Goal: Information Seeking & Learning: Learn about a topic

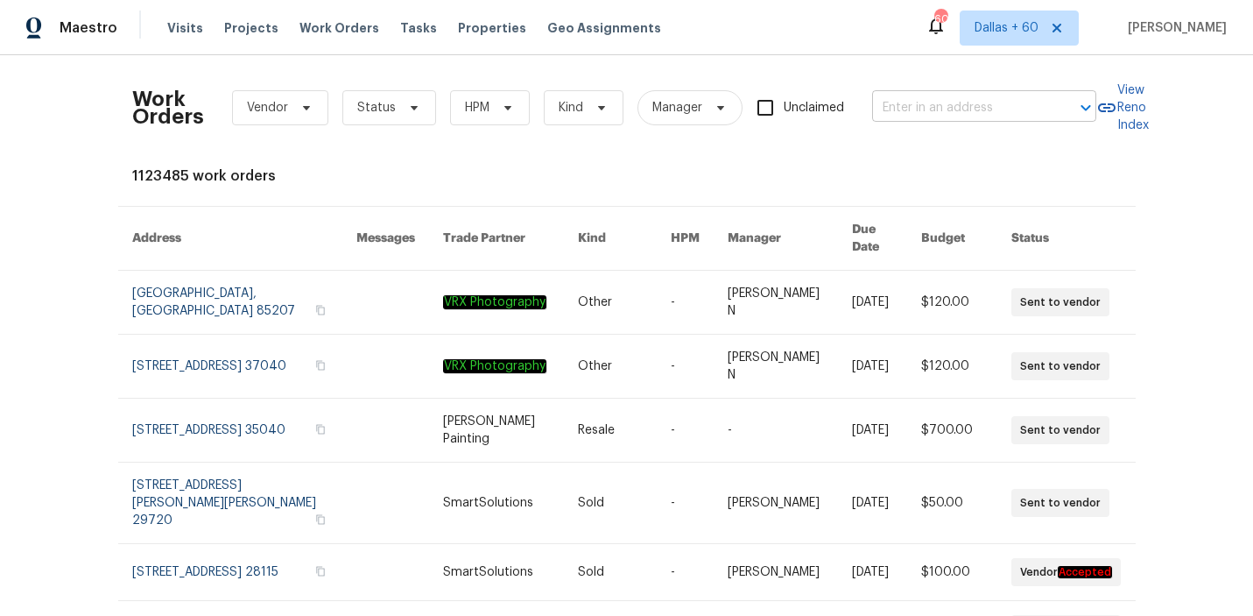
click at [953, 109] on input "text" at bounding box center [959, 108] width 175 height 27
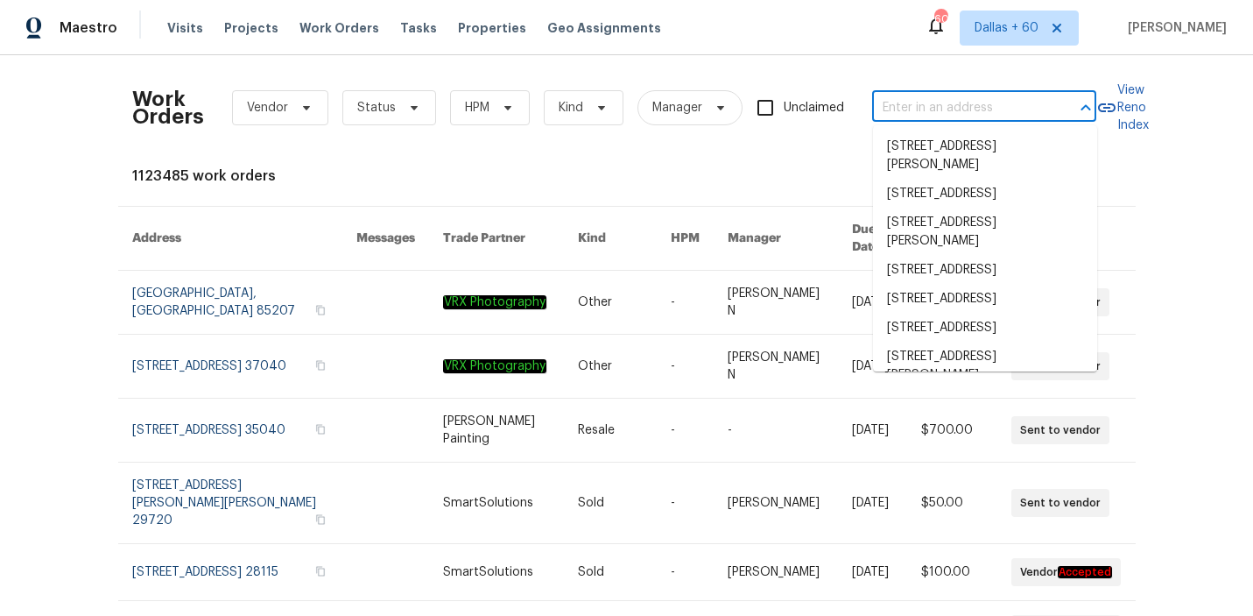
paste input "[STREET_ADDRESS]"
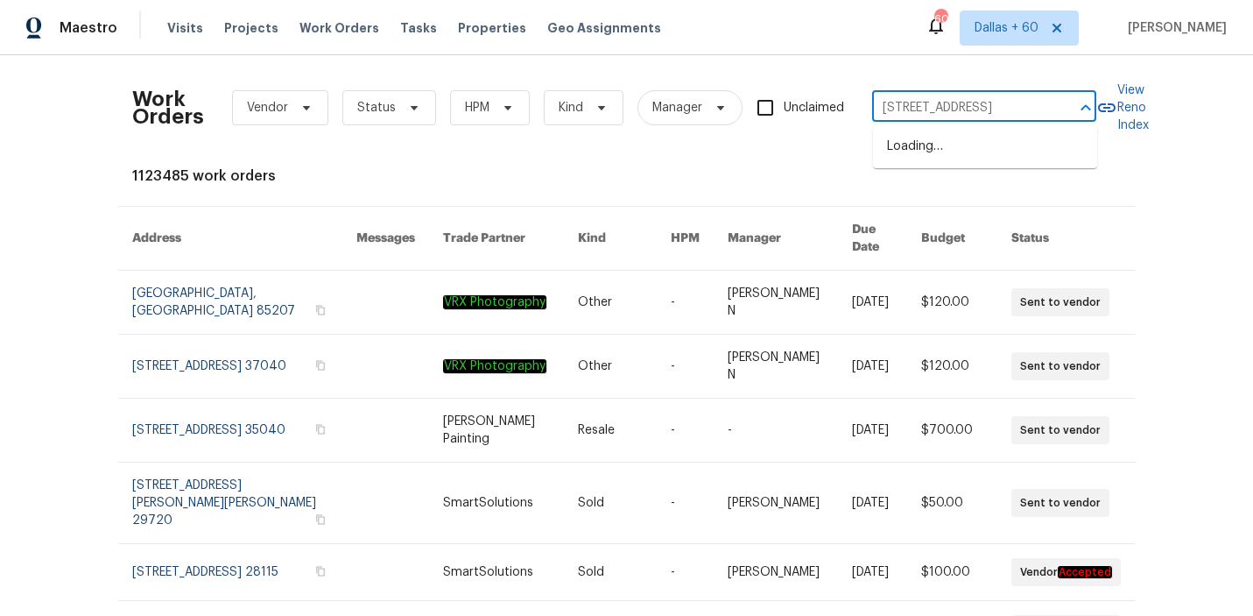
scroll to position [0, 65]
type input "[STREET_ADDRESS]"
click at [962, 150] on li "[STREET_ADDRESS]" at bounding box center [985, 146] width 224 height 29
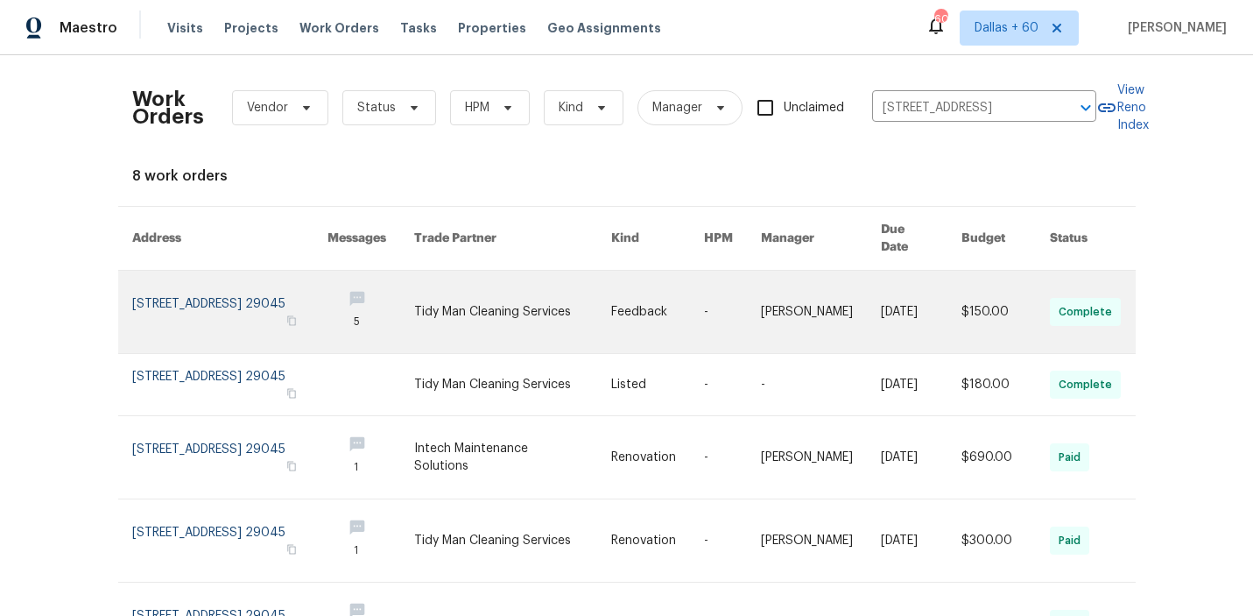
click at [500, 280] on link at bounding box center [512, 312] width 197 height 82
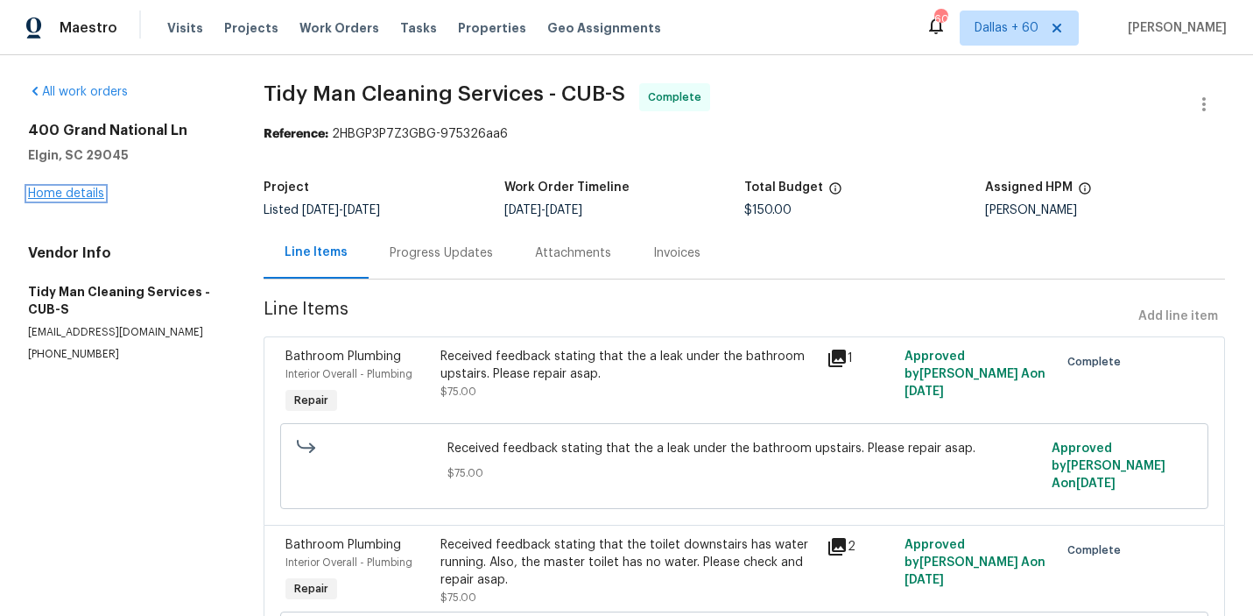
click at [72, 194] on link "Home details" at bounding box center [66, 193] width 76 height 12
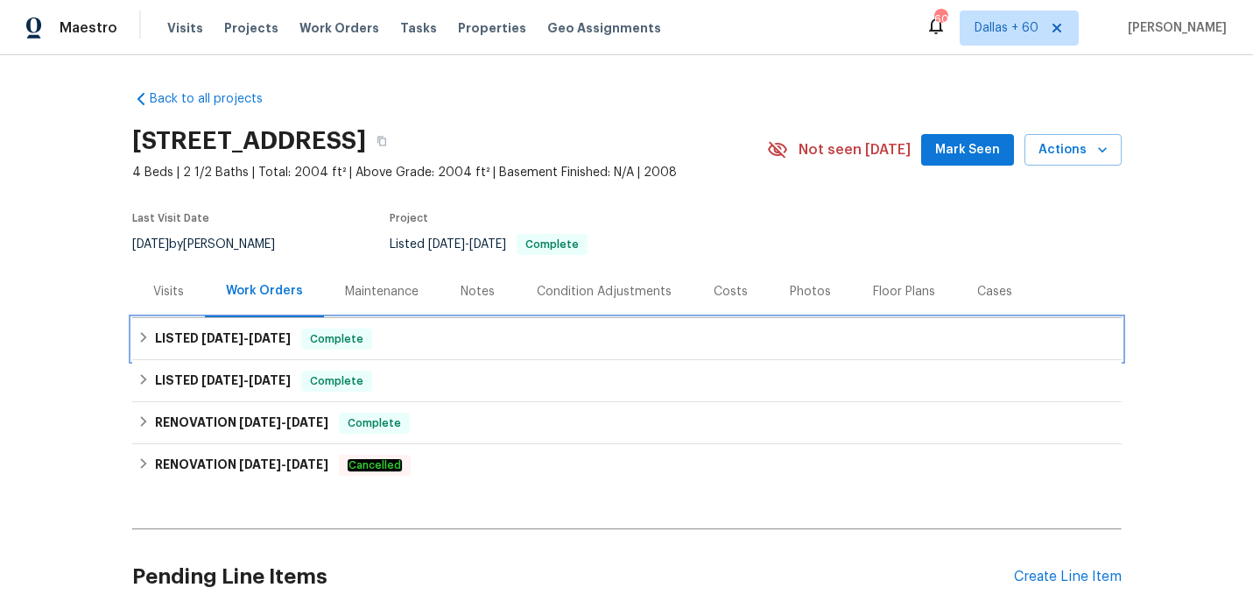
click at [475, 352] on div "LISTED [DATE] - [DATE] Complete" at bounding box center [627, 339] width 990 height 42
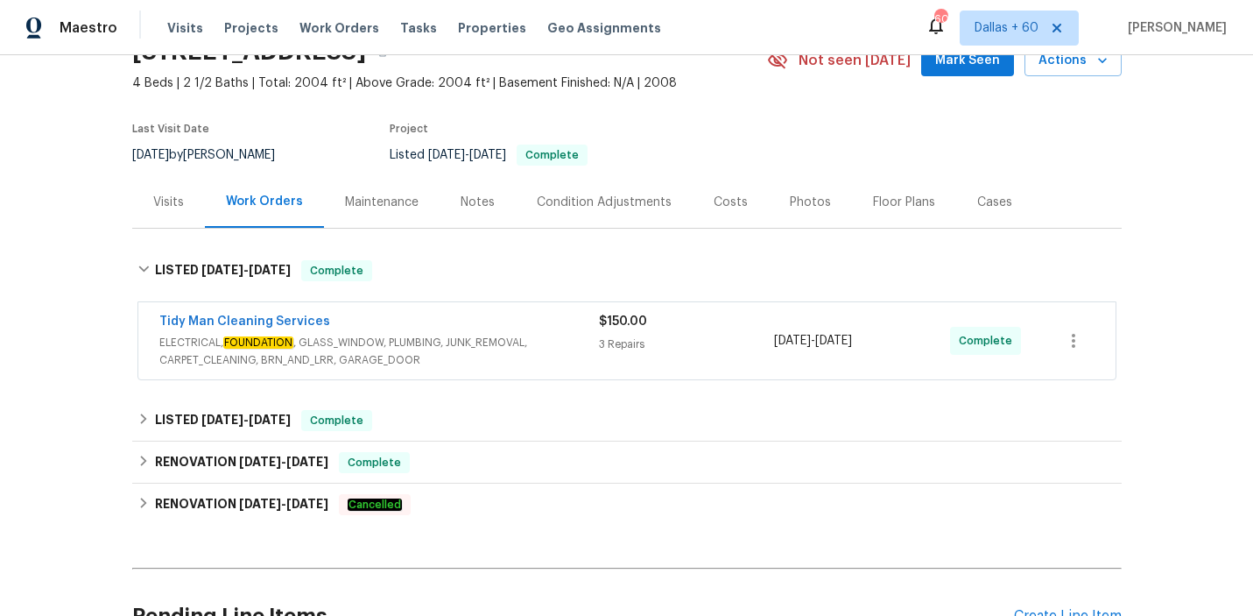
click at [532, 346] on span "ELECTRICAL, FOUNDATION , GLASS_WINDOW, PLUMBING, JUNK_REMOVAL, CARPET_CLEANING,…" at bounding box center [379, 351] width 440 height 35
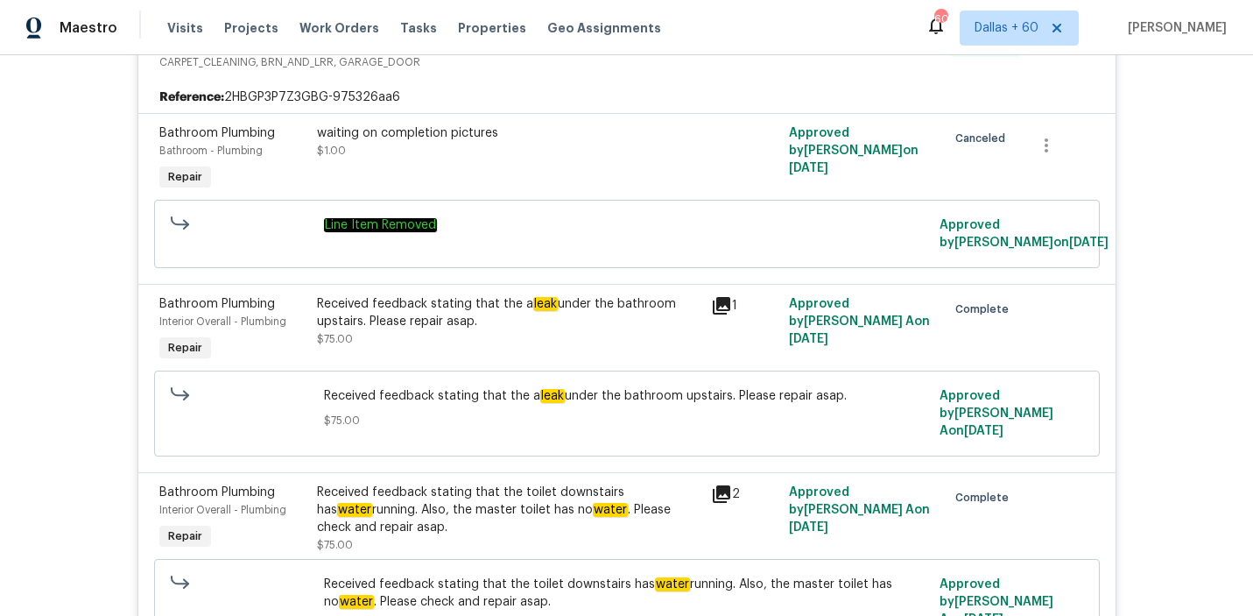
scroll to position [394, 0]
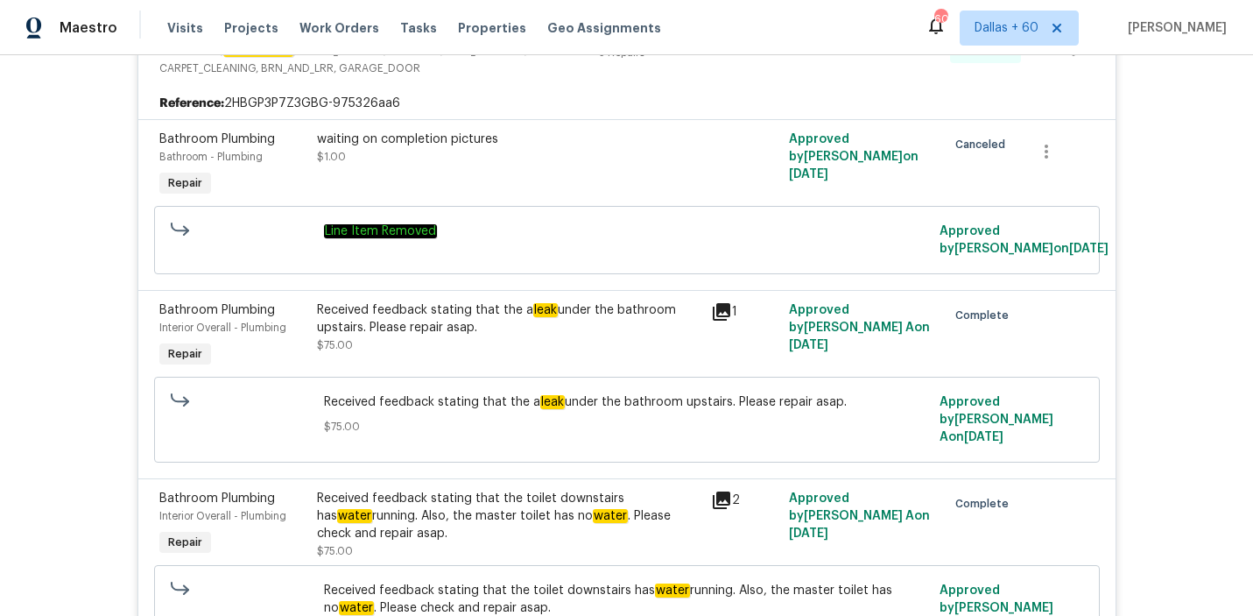
click at [519, 344] on div "Received feedback stating that the a leak under the bathroom upstairs. Please r…" at bounding box center [509, 327] width 384 height 53
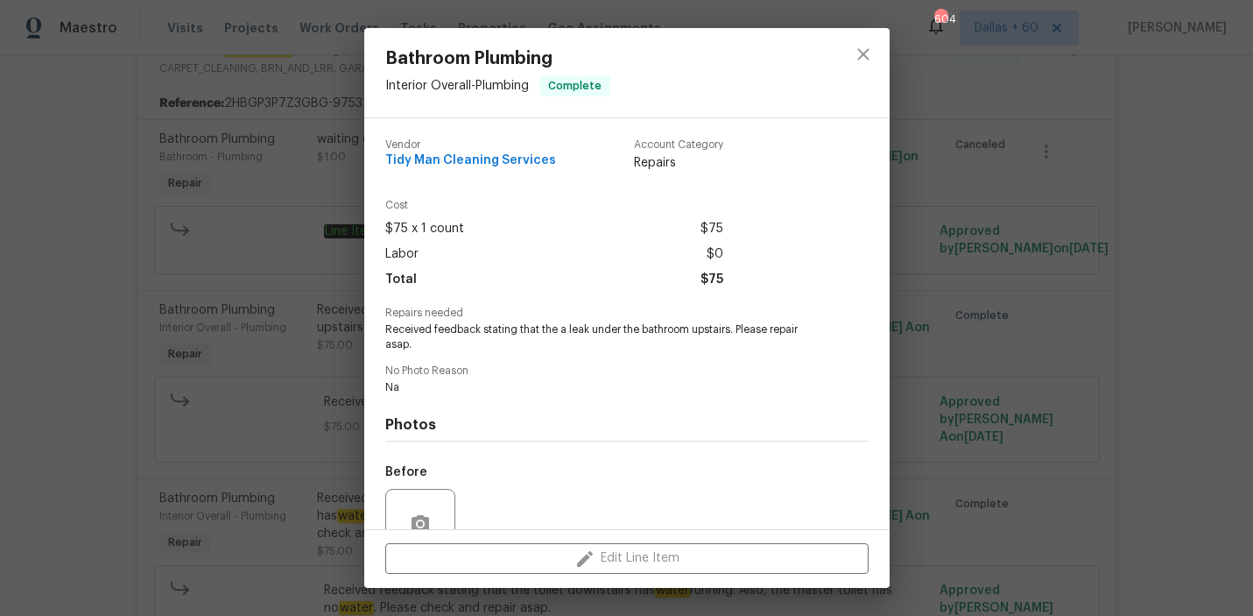
scroll to position [161, 0]
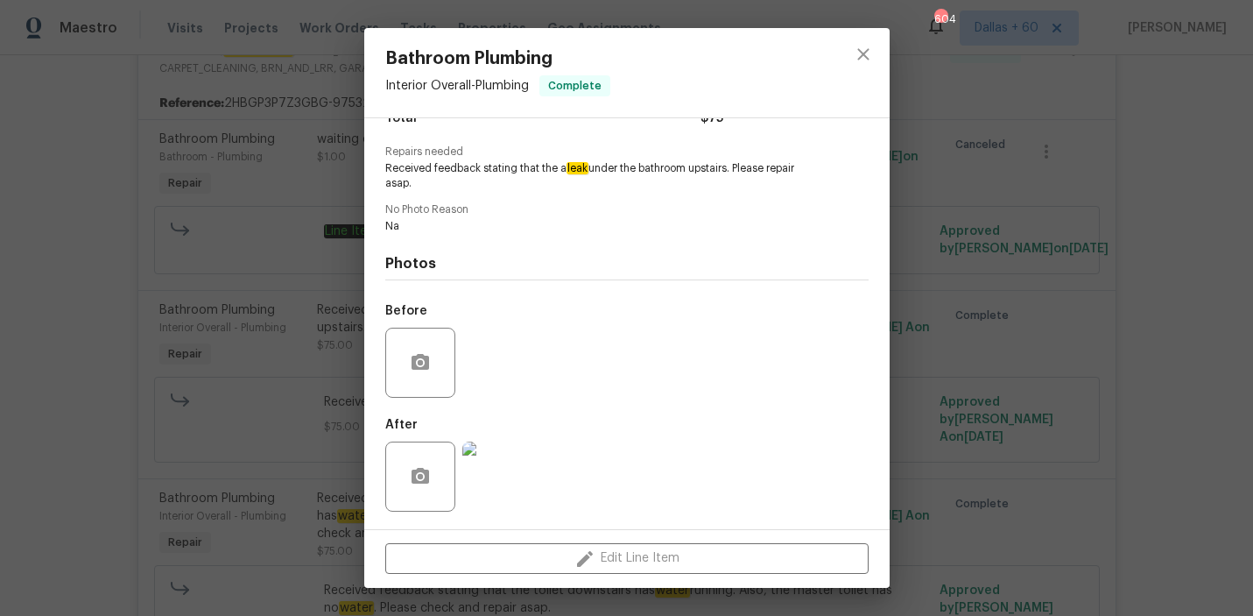
click at [486, 468] on img at bounding box center [497, 476] width 70 height 70
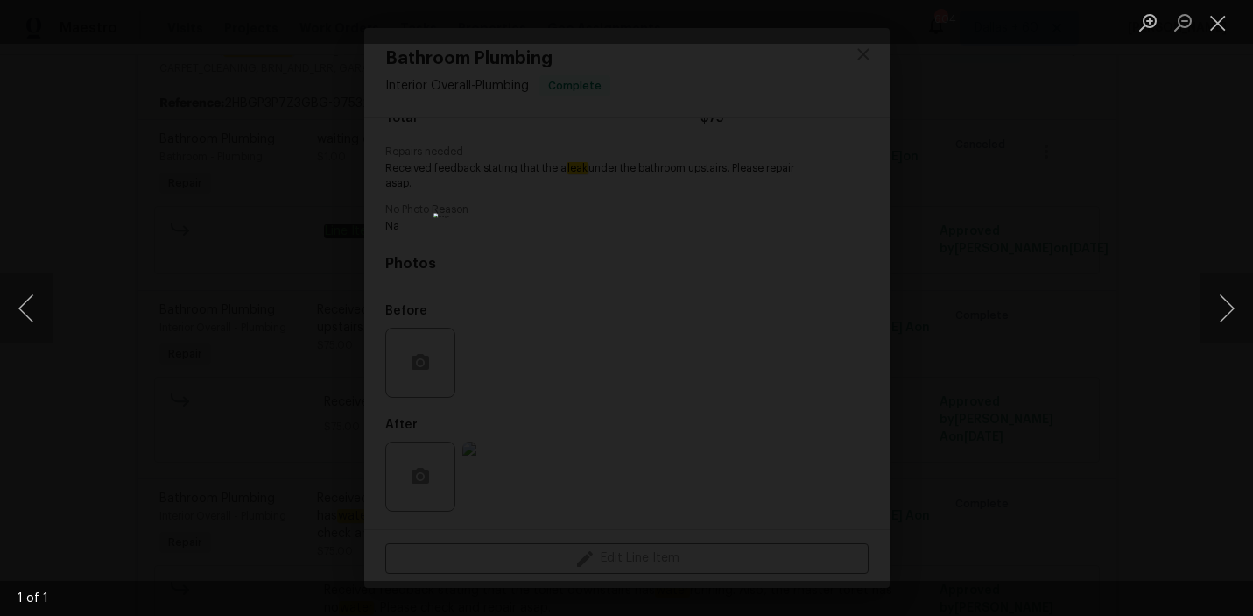
click at [90, 405] on div "Lightbox" at bounding box center [626, 308] width 1253 height 616
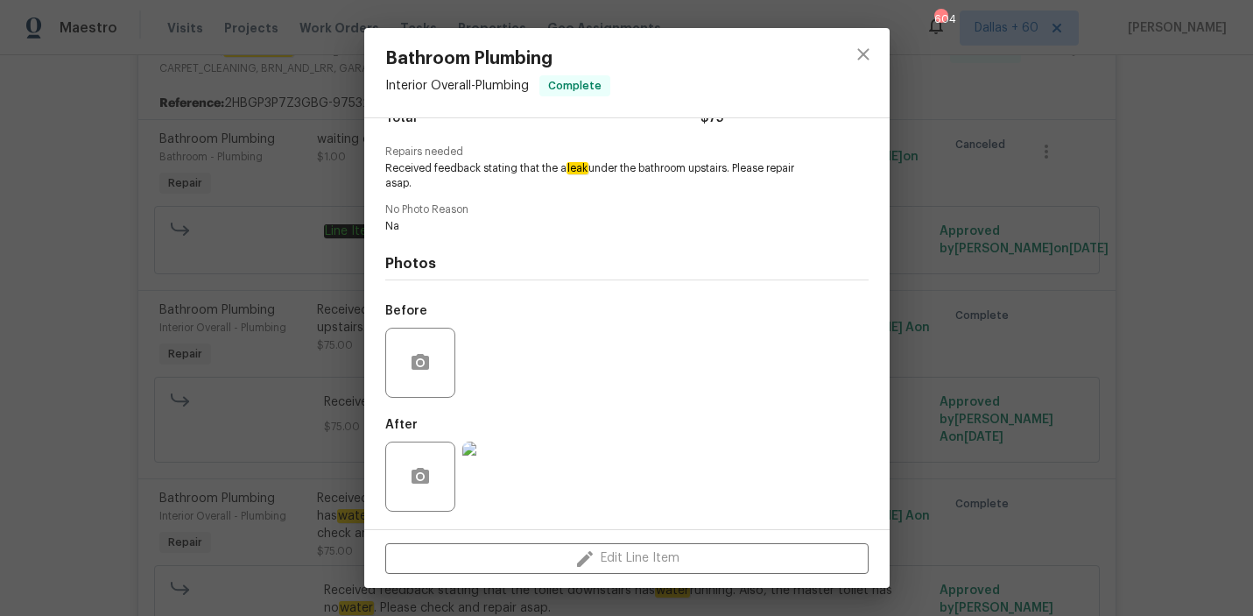
click at [59, 427] on div "Bathroom Plumbing Interior Overall - Plumbing Complete Vendor Tidy Man Cleaning…" at bounding box center [626, 308] width 1253 height 616
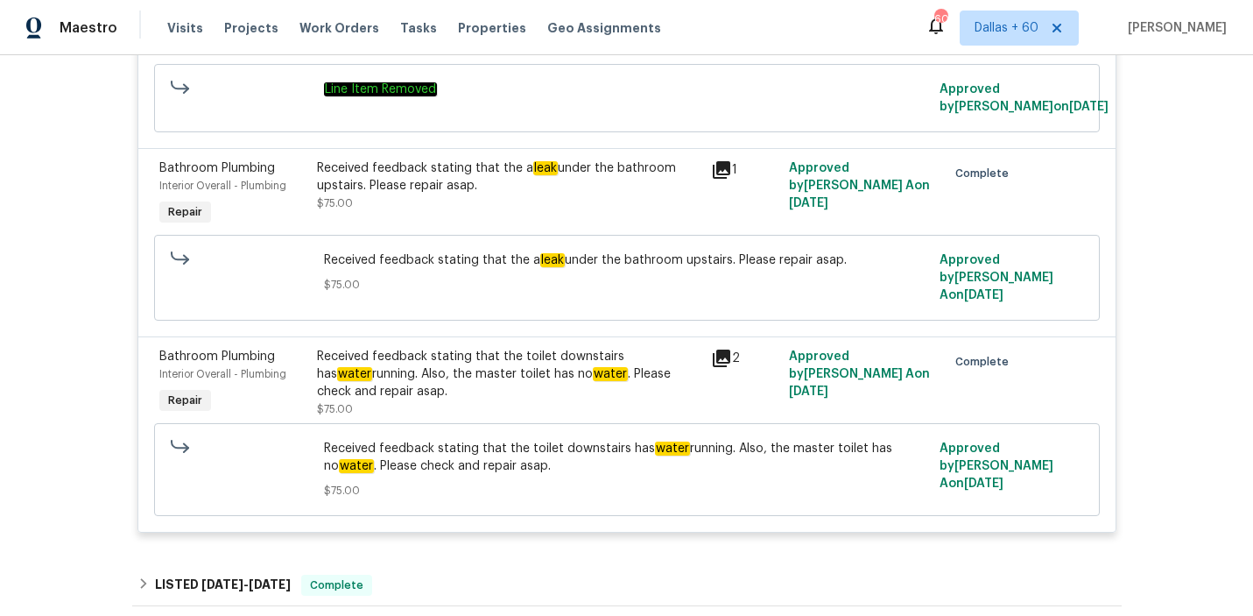
scroll to position [538, 0]
click at [510, 384] on div "Received feedback stating that the toilet downstairs has water running. Also, t…" at bounding box center [509, 372] width 384 height 53
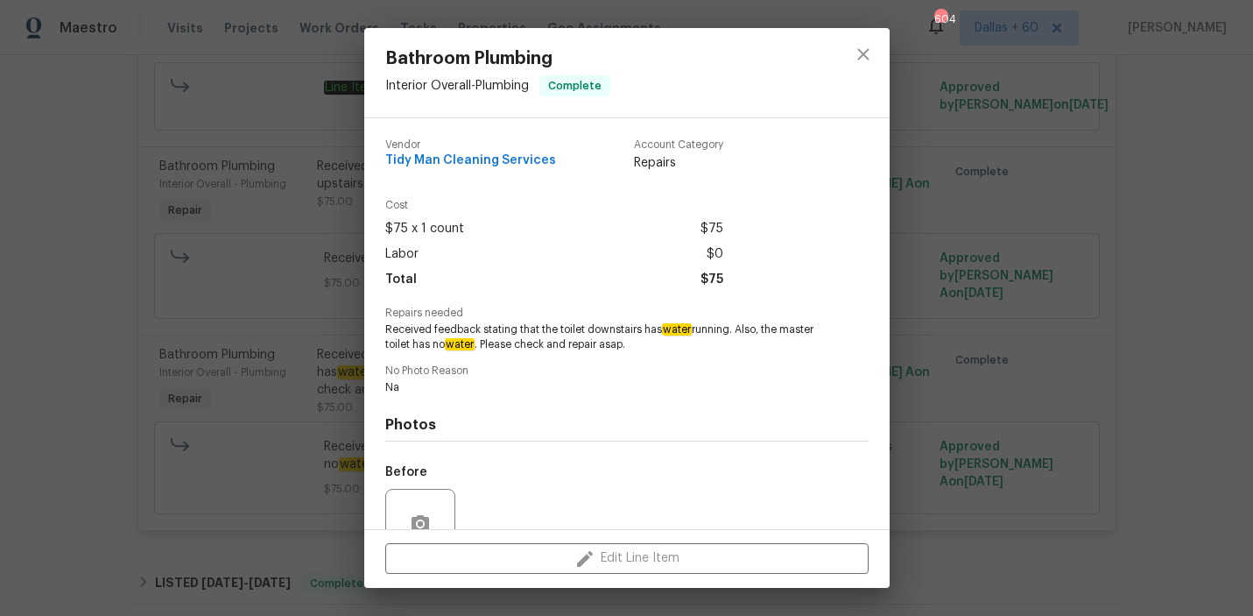
scroll to position [161, 0]
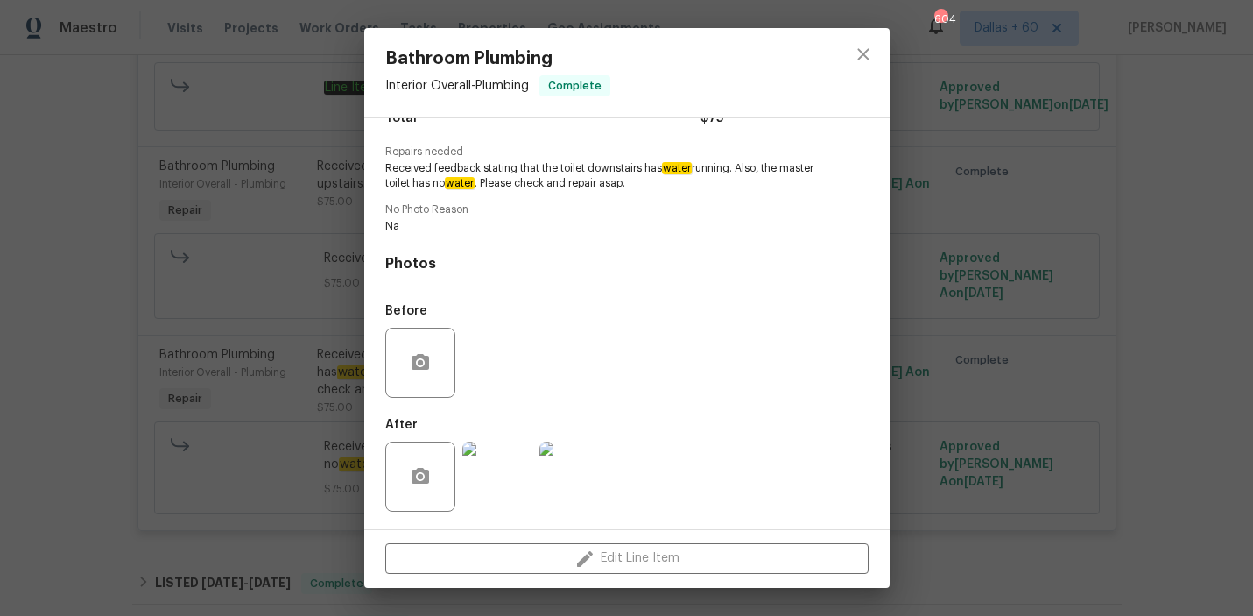
click at [529, 489] on img at bounding box center [497, 476] width 70 height 70
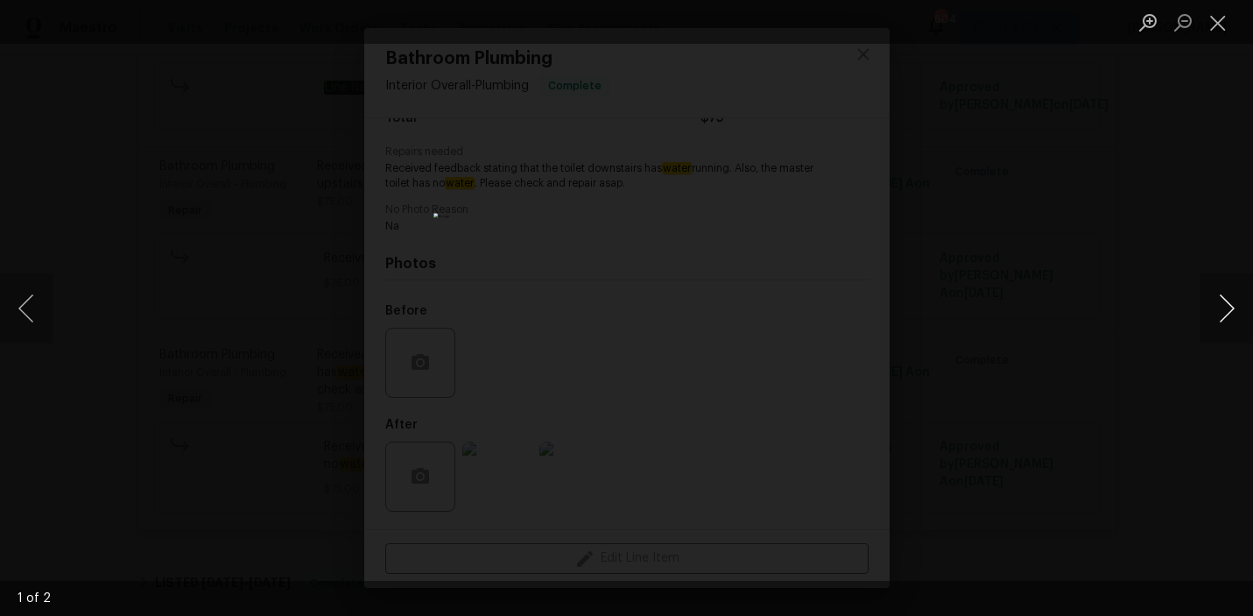
click at [1216, 297] on button "Next image" at bounding box center [1227, 308] width 53 height 70
click at [25, 438] on div "Lightbox" at bounding box center [626, 308] width 1253 height 616
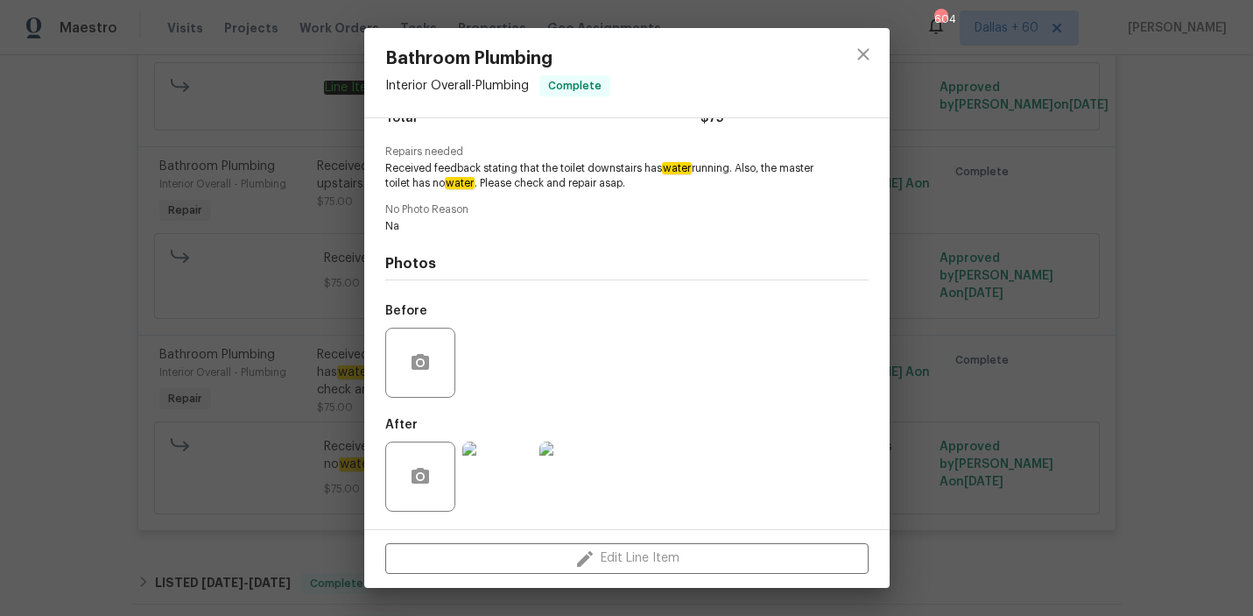
click at [74, 286] on div "Bathroom Plumbing Interior Overall - Plumbing Complete Vendor Tidy Man Cleaning…" at bounding box center [626, 308] width 1253 height 616
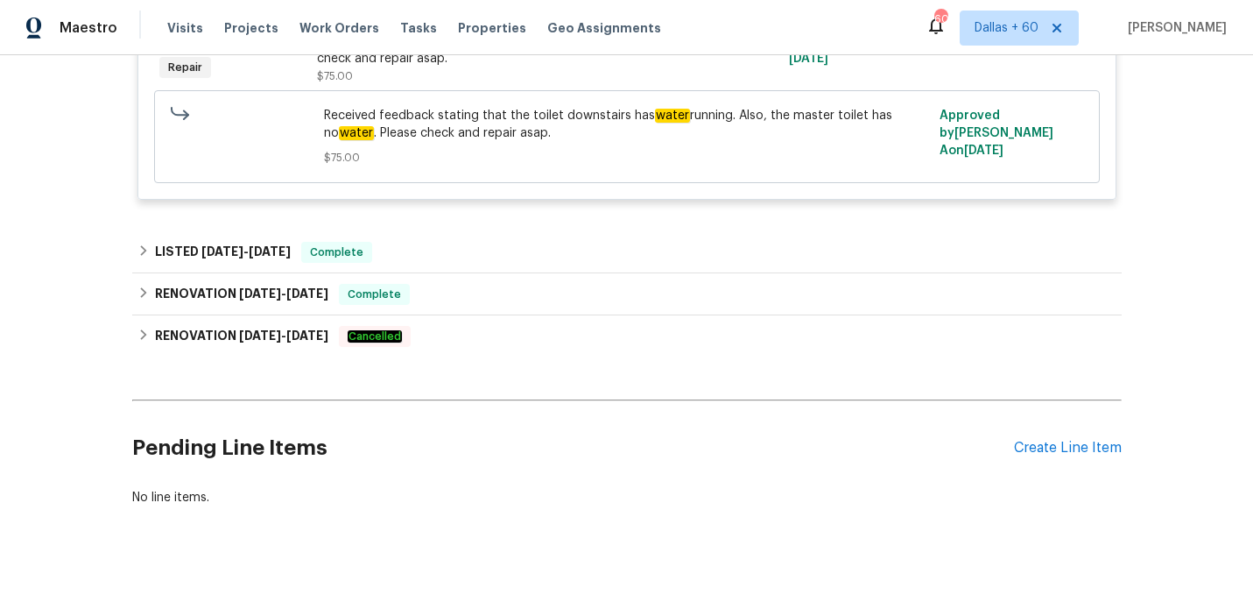
scroll to position [864, 0]
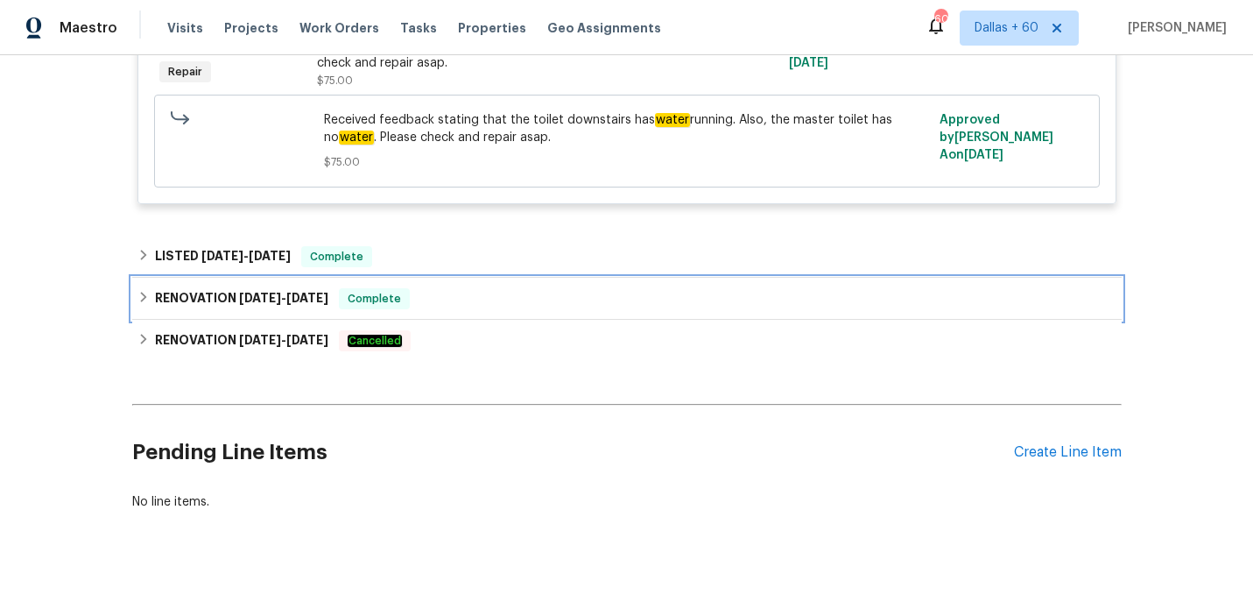
click at [535, 278] on div "RENOVATION [DATE] - [DATE] Complete" at bounding box center [627, 299] width 990 height 42
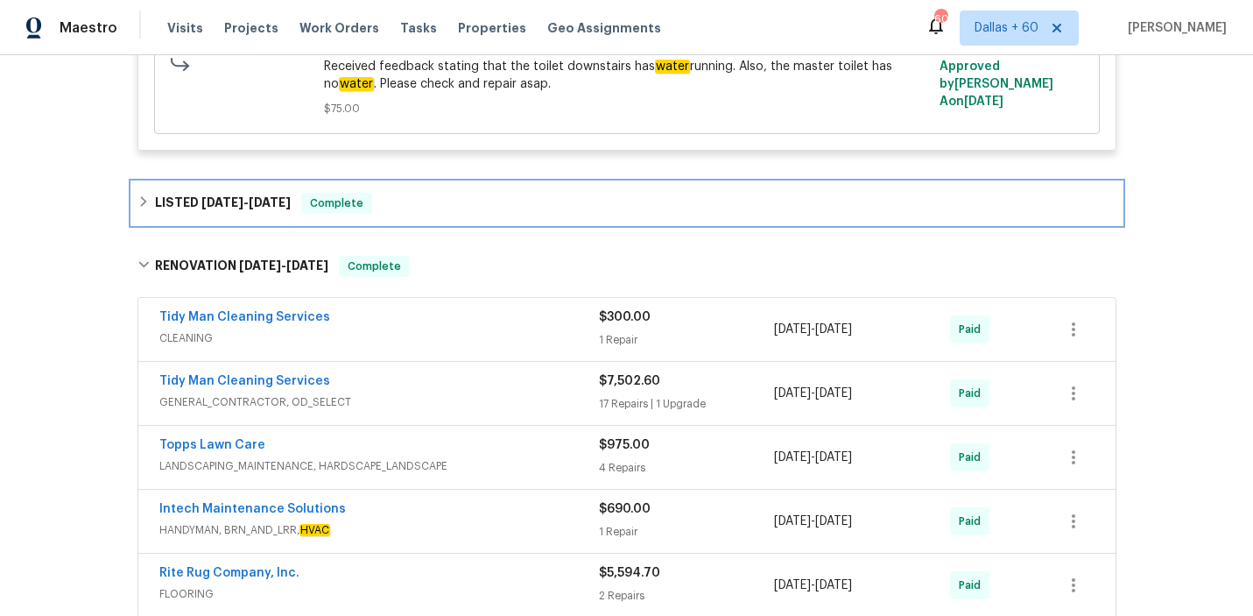
click at [525, 193] on div "LISTED [DATE] - [DATE] Complete" at bounding box center [627, 203] width 979 height 21
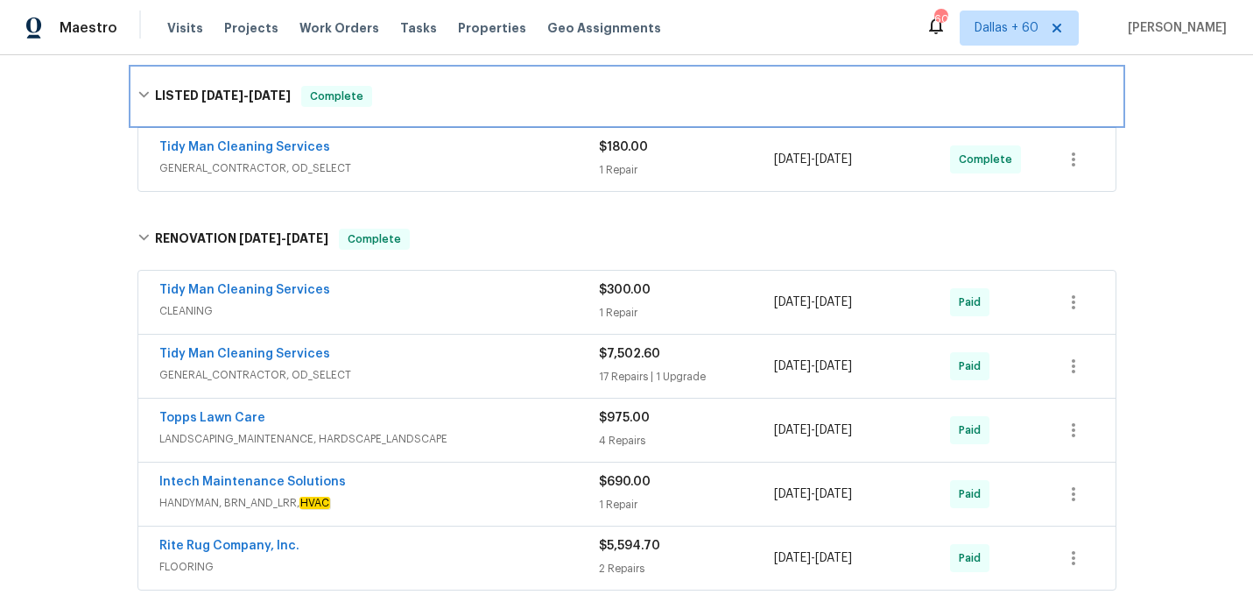
scroll to position [1030, 0]
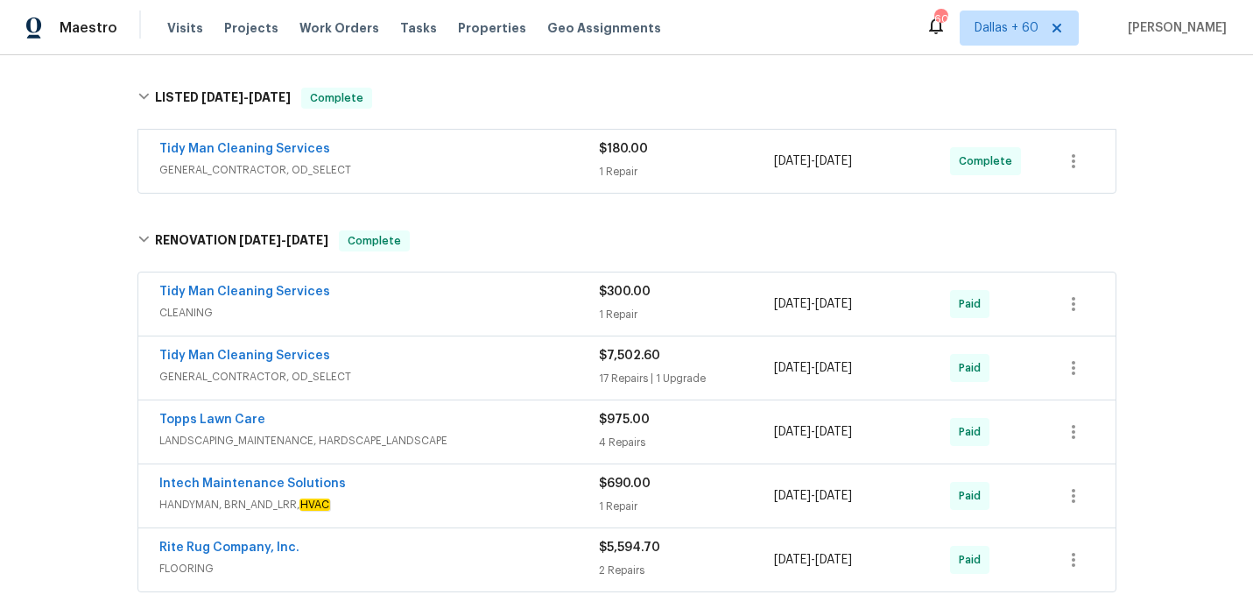
click at [521, 140] on div "Tidy Man Cleaning Services" at bounding box center [379, 150] width 440 height 21
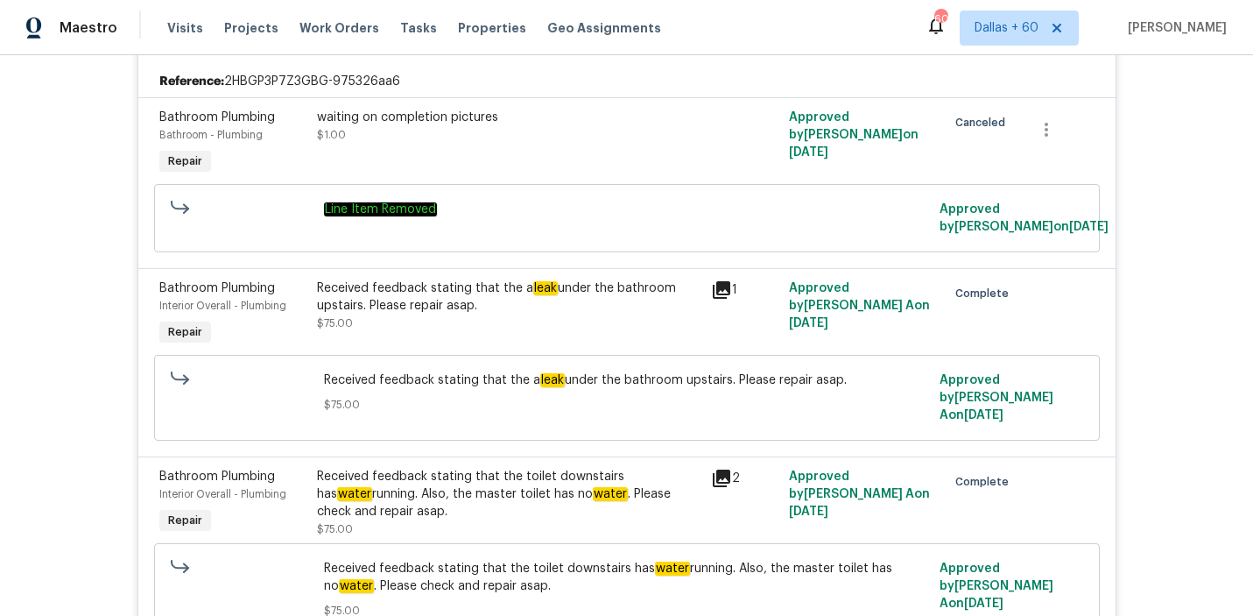
scroll to position [414, 0]
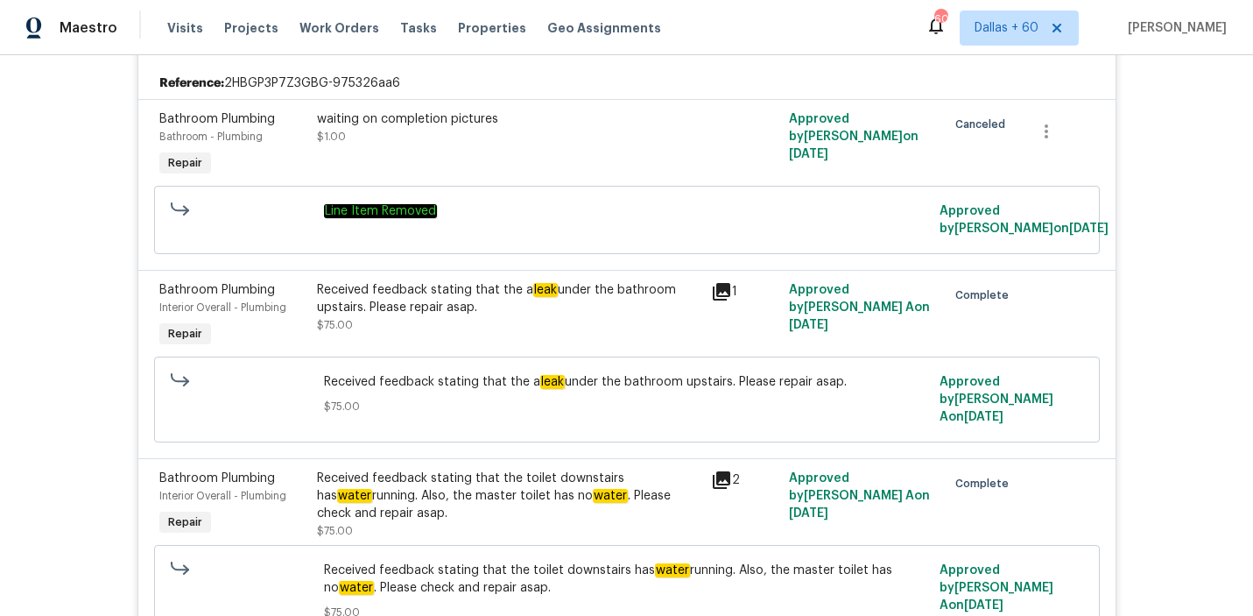
click at [588, 293] on div "Received feedback stating that the a leak under the bathroom upstairs. Please r…" at bounding box center [509, 298] width 384 height 35
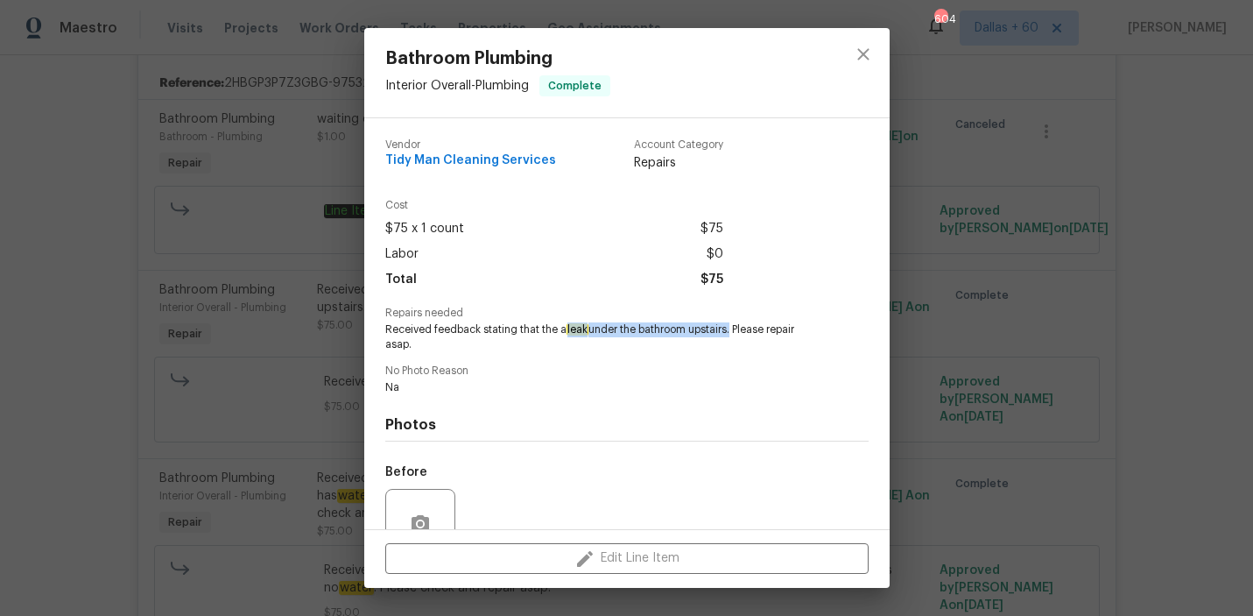
drag, startPoint x: 568, startPoint y: 329, endPoint x: 732, endPoint y: 331, distance: 164.7
click at [731, 331] on span "Received feedback stating that the a leak under the bathroom upstairs. Please r…" at bounding box center [602, 337] width 435 height 30
copy span "leak under the bathroom upstairs"
click at [22, 328] on div "Bathroom Plumbing Interior Overall - Plumbing Complete Vendor Tidy Man Cleaning…" at bounding box center [626, 308] width 1253 height 616
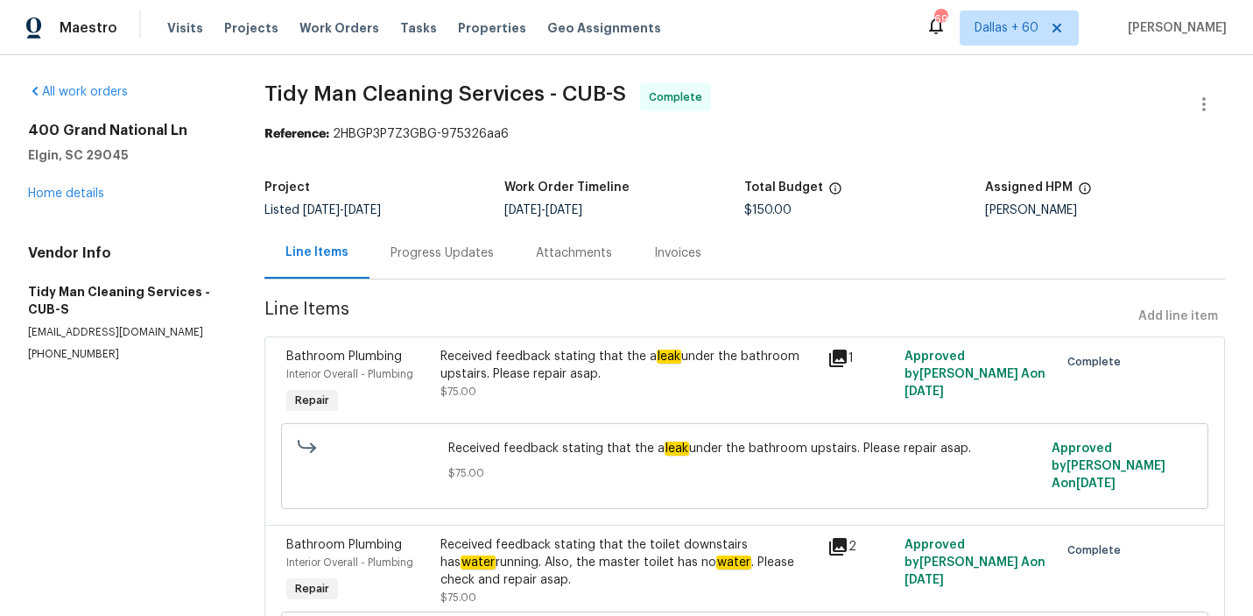
click at [441, 250] on div "Progress Updates" at bounding box center [442, 253] width 103 height 18
